Goal: Information Seeking & Learning: Learn about a topic

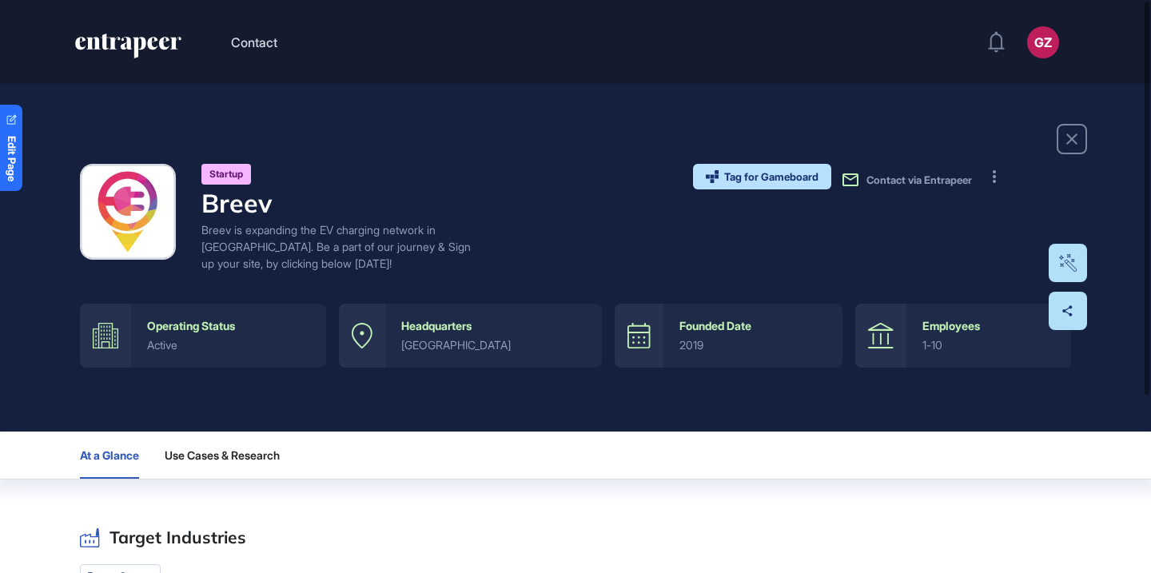
click at [261, 201] on h4 "Breev" at bounding box center [337, 203] width 272 height 30
copy h4 "Breev"
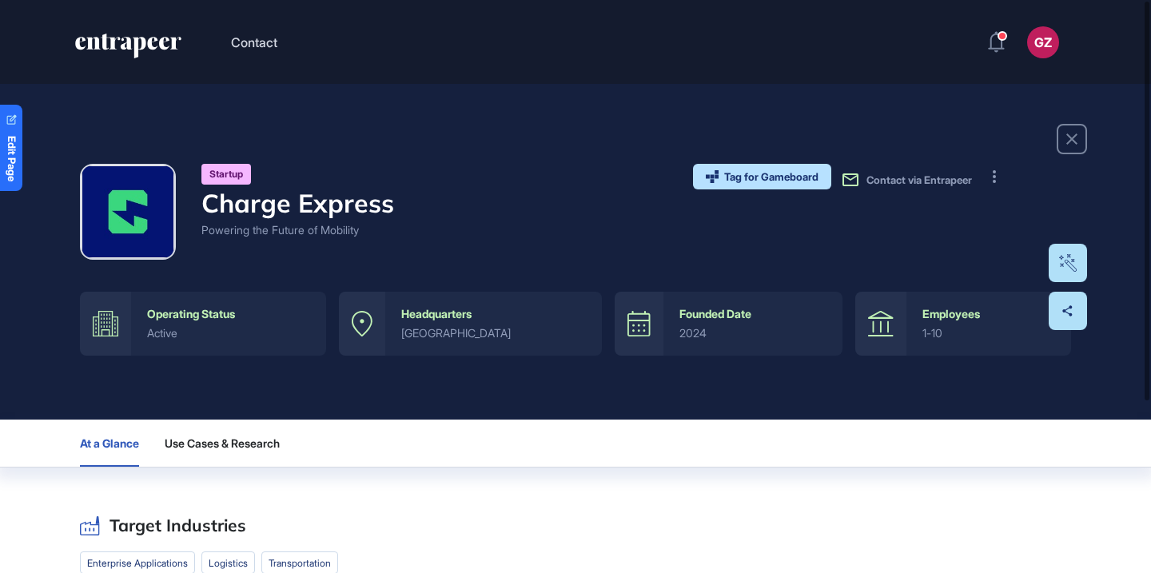
click at [275, 209] on h4 "Charge Express" at bounding box center [297, 203] width 193 height 30
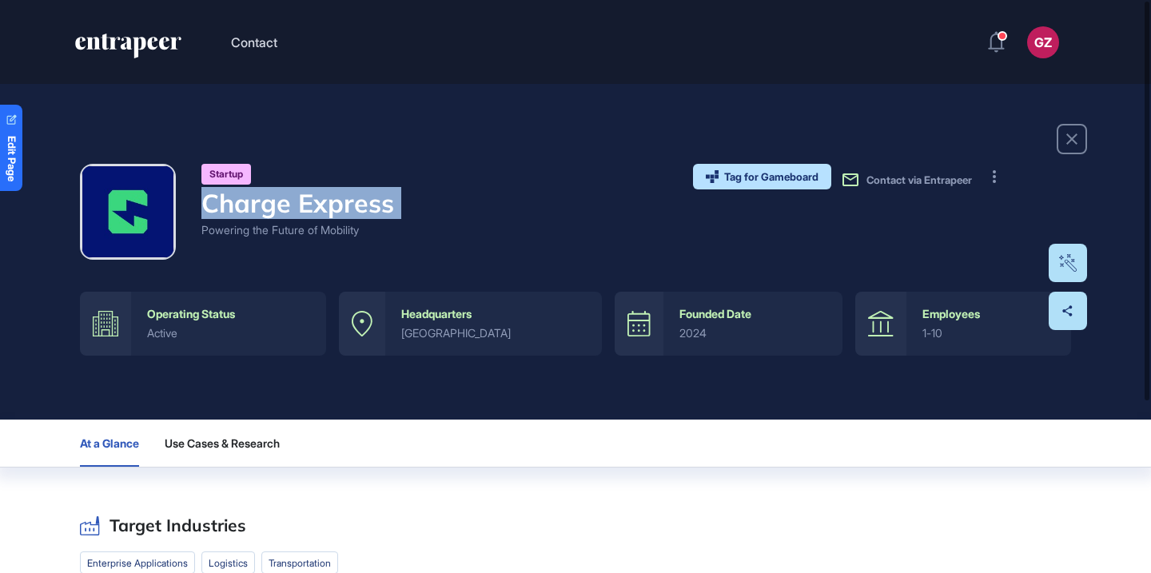
click at [275, 209] on h4 "Charge Express" at bounding box center [297, 203] width 193 height 30
copy h4 "Charge Express"
